Goal: Task Accomplishment & Management: Manage account settings

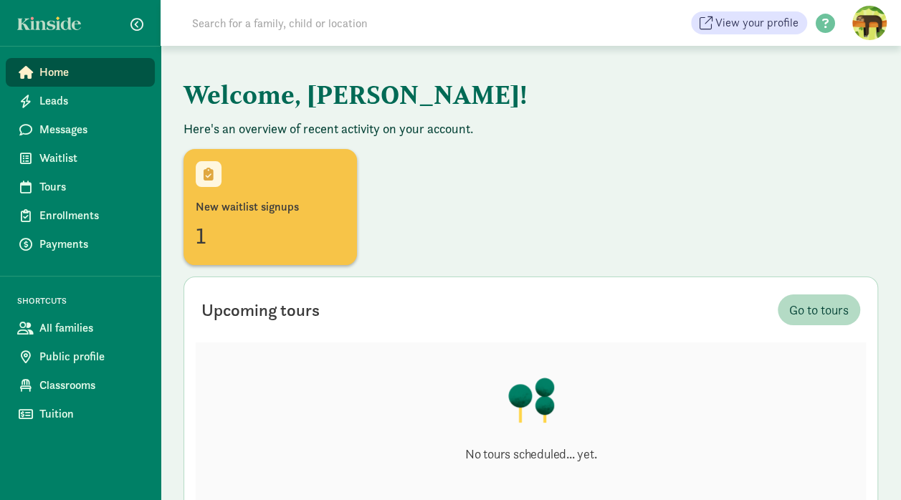
click at [59, 156] on span "Waitlist" at bounding box center [91, 158] width 104 height 17
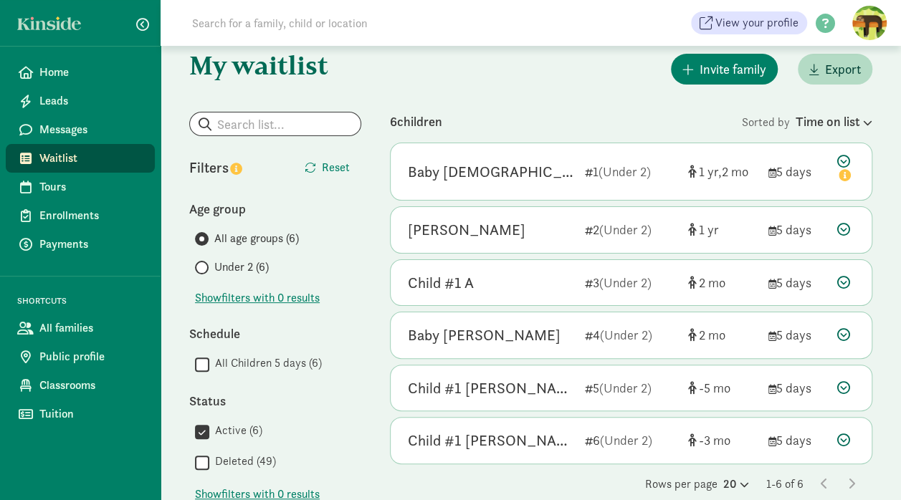
scroll to position [22, 0]
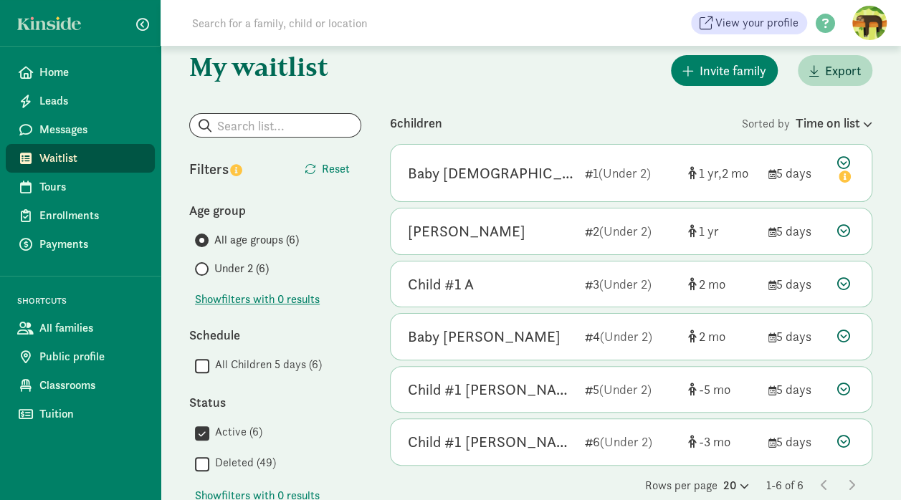
click at [658, 178] on div "1 (Under 2)" at bounding box center [631, 172] width 92 height 19
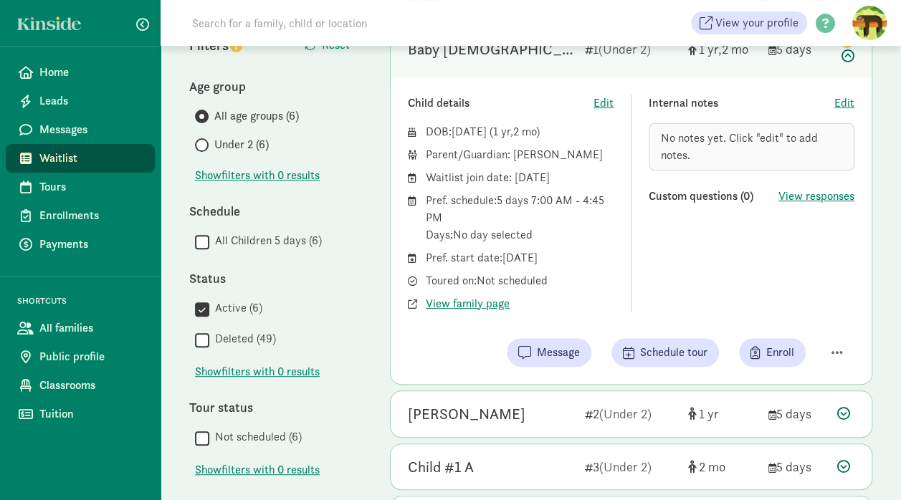
scroll to position [148, 0]
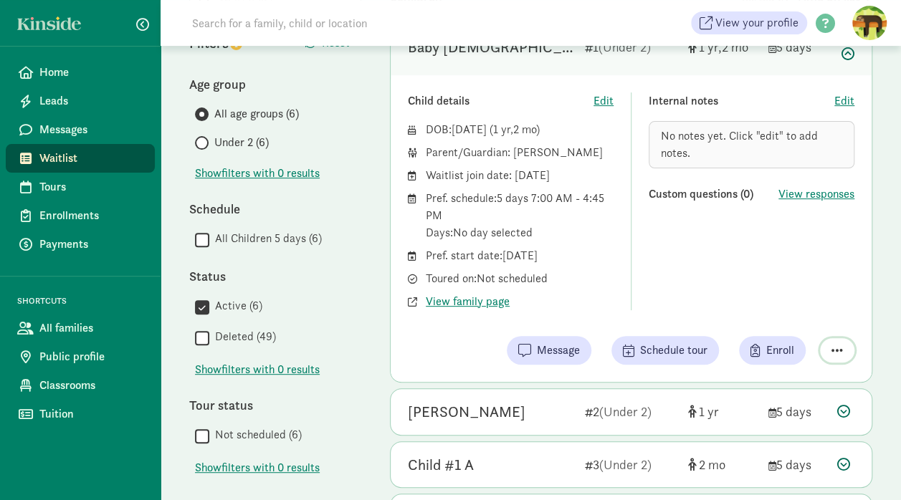
click at [834, 351] on span "button" at bounding box center [836, 350] width 11 height 13
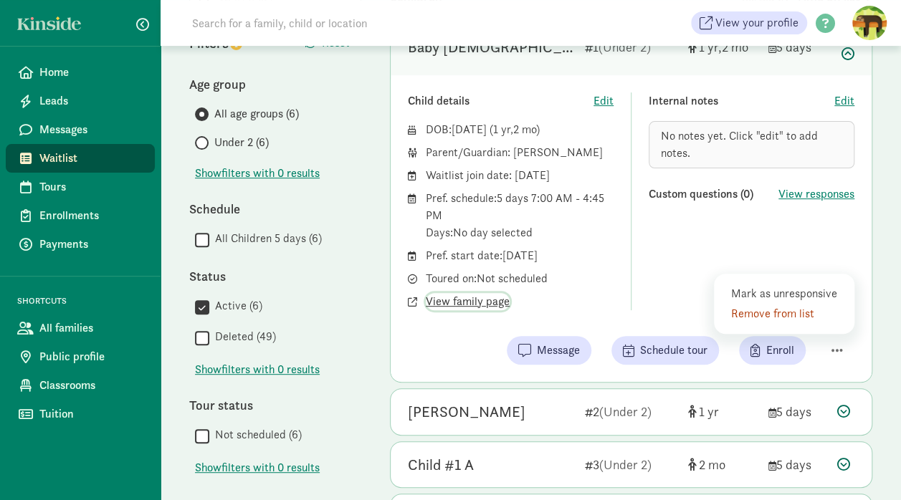
click at [466, 299] on span "View family page" at bounding box center [468, 301] width 84 height 17
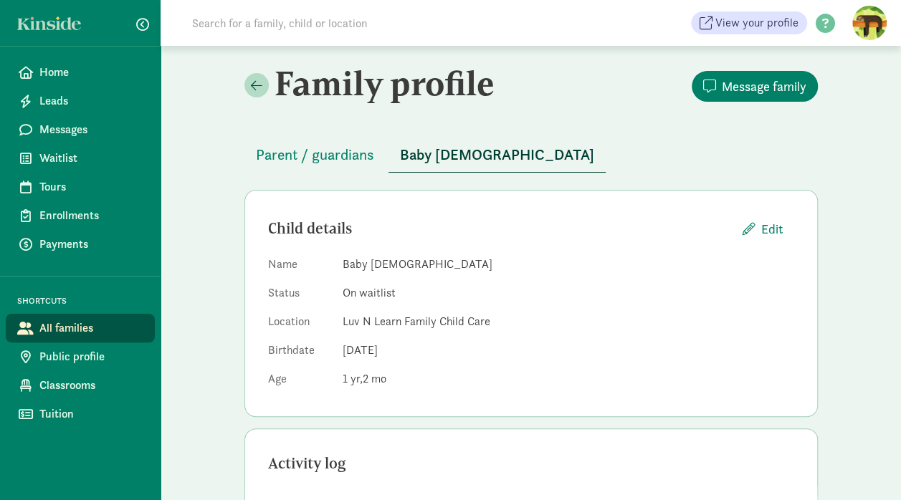
click at [284, 155] on span "Parent / guardians" at bounding box center [315, 154] width 118 height 23
click at [52, 153] on span "Waitlist" at bounding box center [91, 158] width 104 height 17
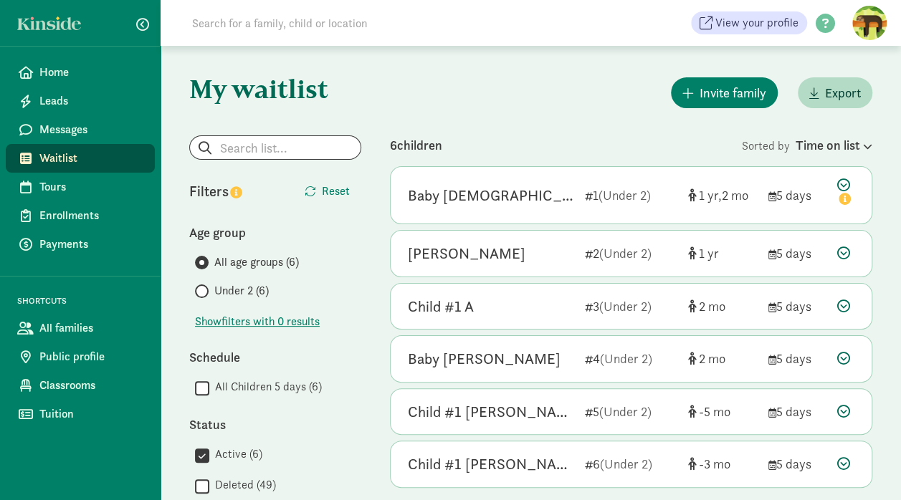
click at [840, 187] on icon at bounding box center [845, 193] width 17 height 30
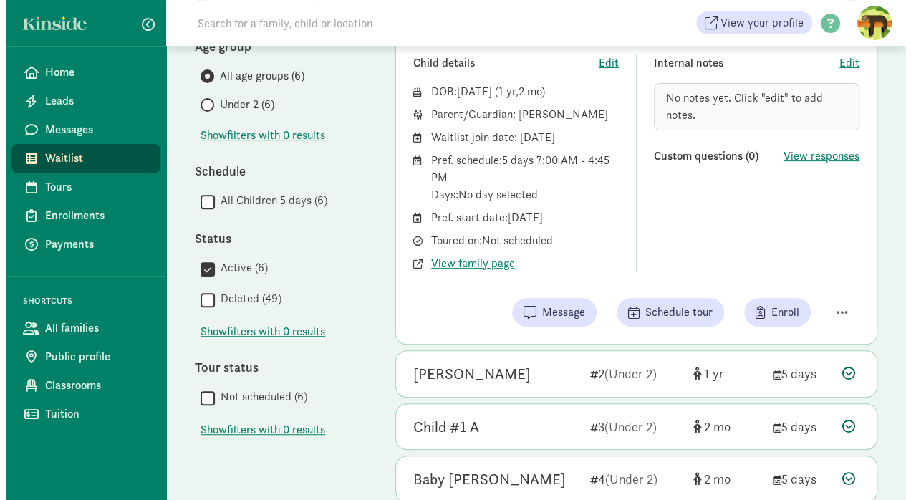
scroll to position [201, 0]
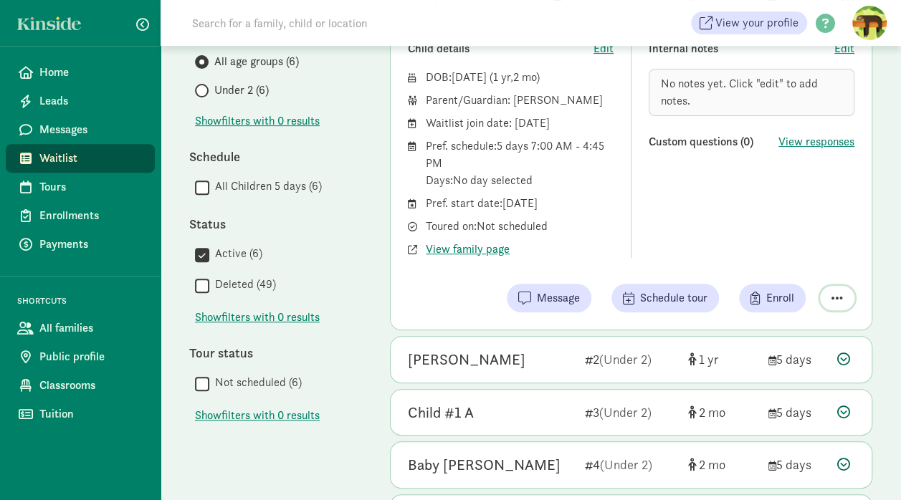
click at [835, 294] on span "button" at bounding box center [836, 298] width 11 height 13
click at [763, 261] on div "Remove from list" at bounding box center [786, 261] width 111 height 17
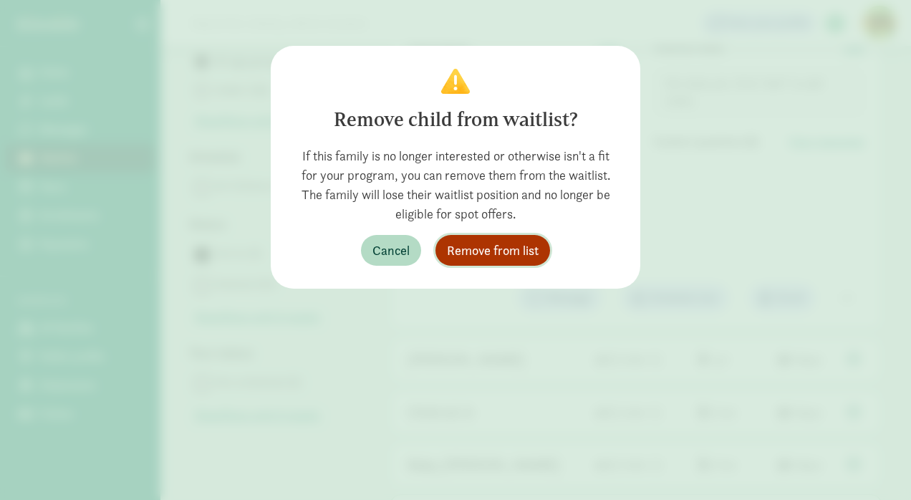
click at [519, 245] on span "Remove from list" at bounding box center [493, 250] width 92 height 19
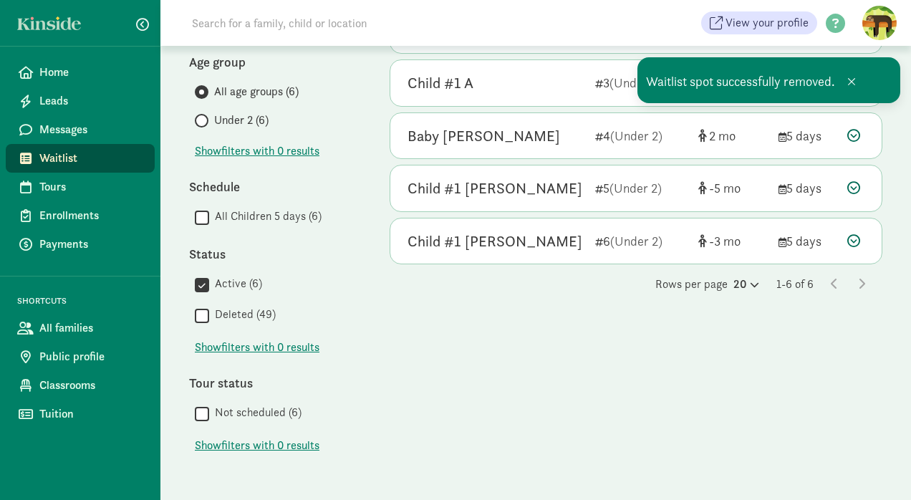
scroll to position [170, 0]
click at [725, 373] on div "6 children Sorted by Time on list Emry Teeter 2 (Under 2) 1 5 days Child detail…" at bounding box center [636, 219] width 493 height 506
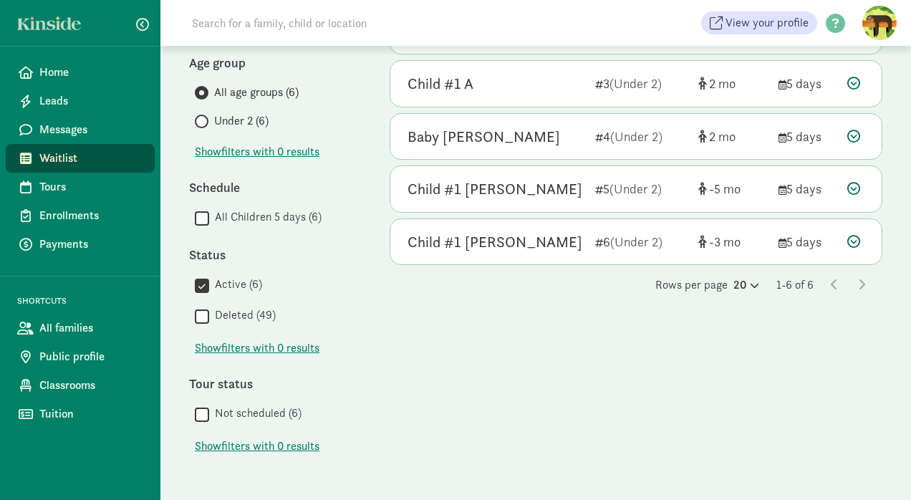
click at [66, 157] on span "Waitlist" at bounding box center [91, 158] width 104 height 17
